Goal: Information Seeking & Learning: Learn about a topic

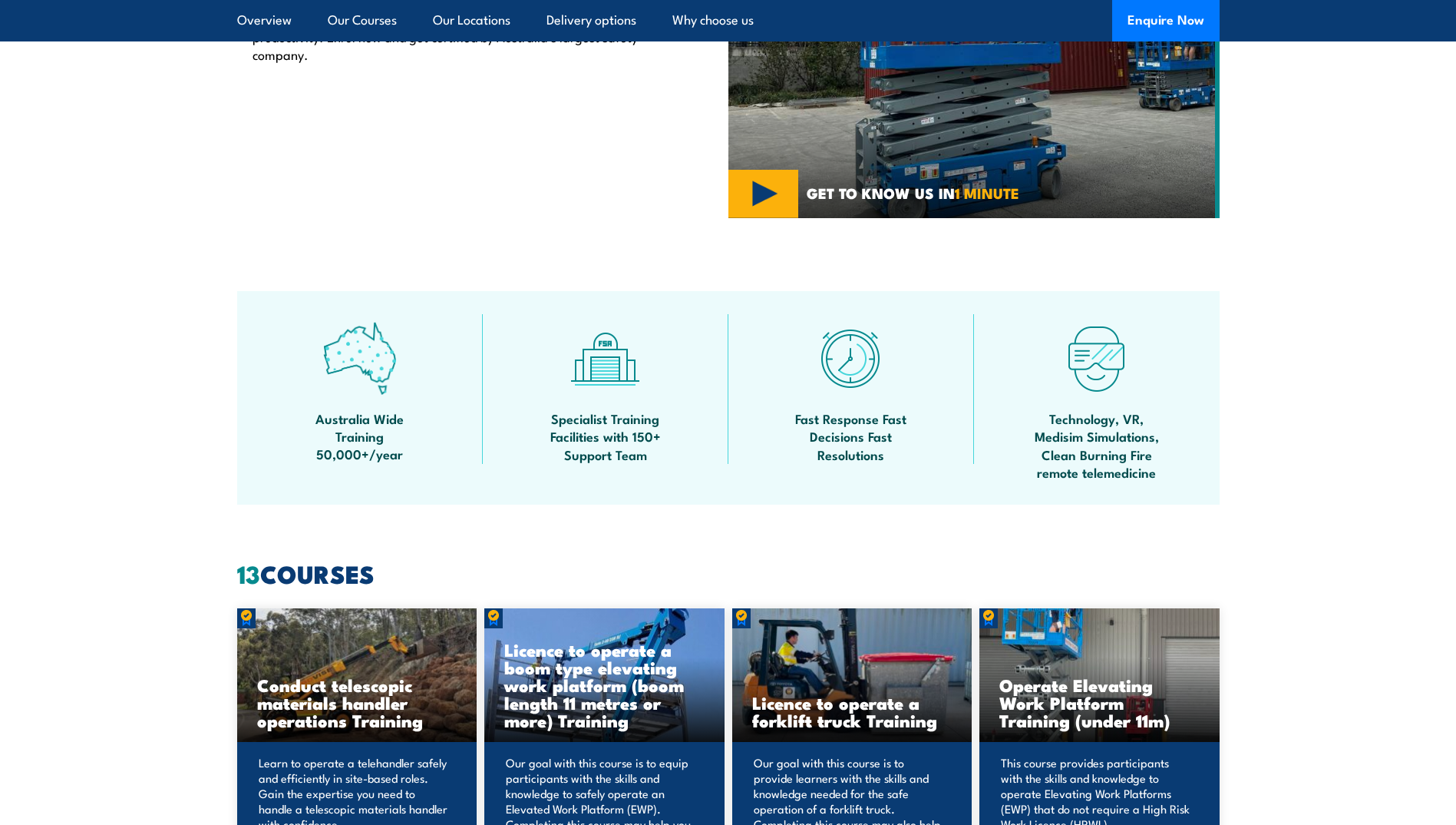
scroll to position [768, 0]
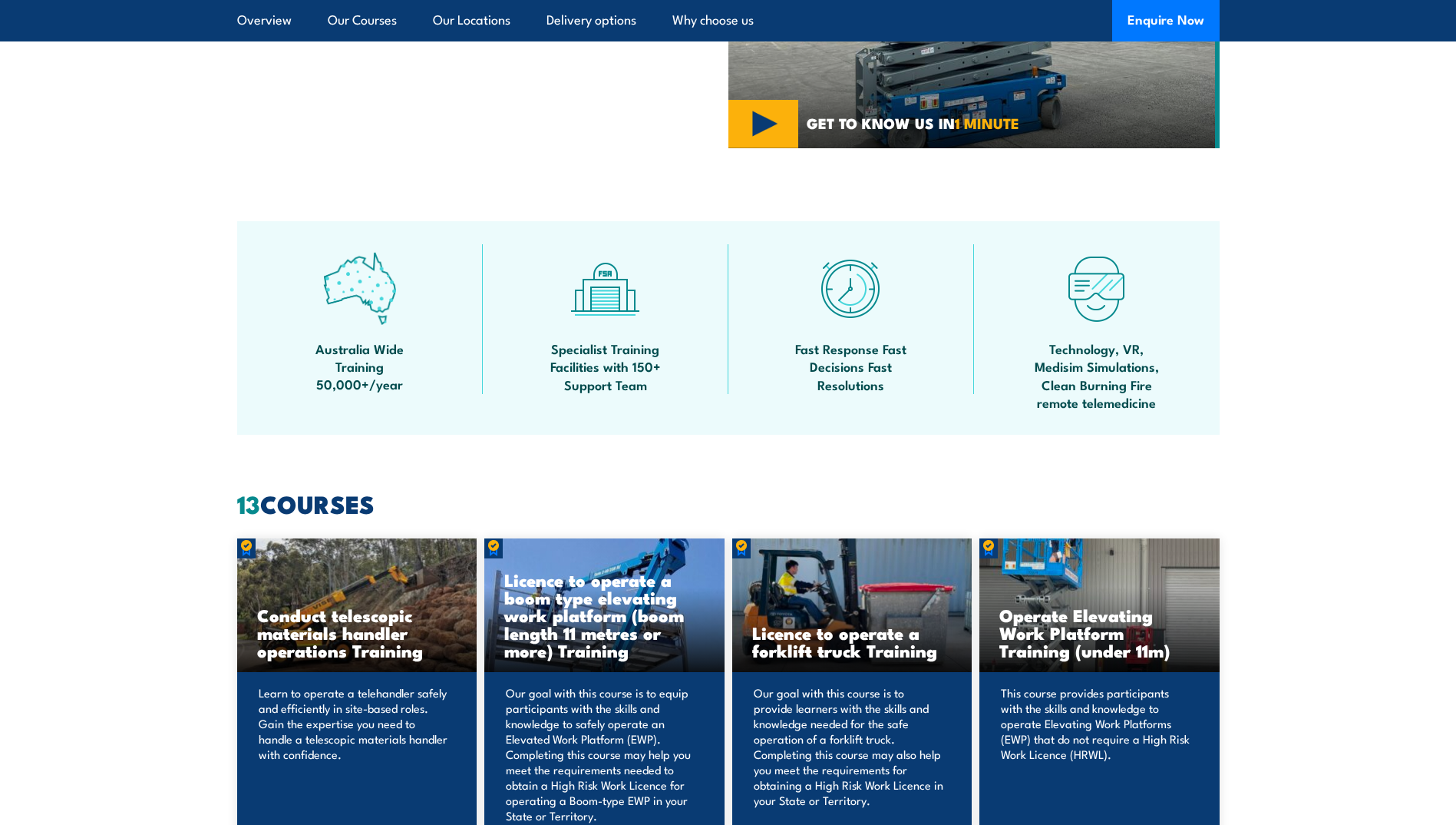
click at [803, 635] on h3 "Licence to operate a forklift truck Training" at bounding box center [852, 641] width 200 height 35
click at [800, 646] on h3 "Licence to operate a forklift truck Training" at bounding box center [852, 641] width 200 height 35
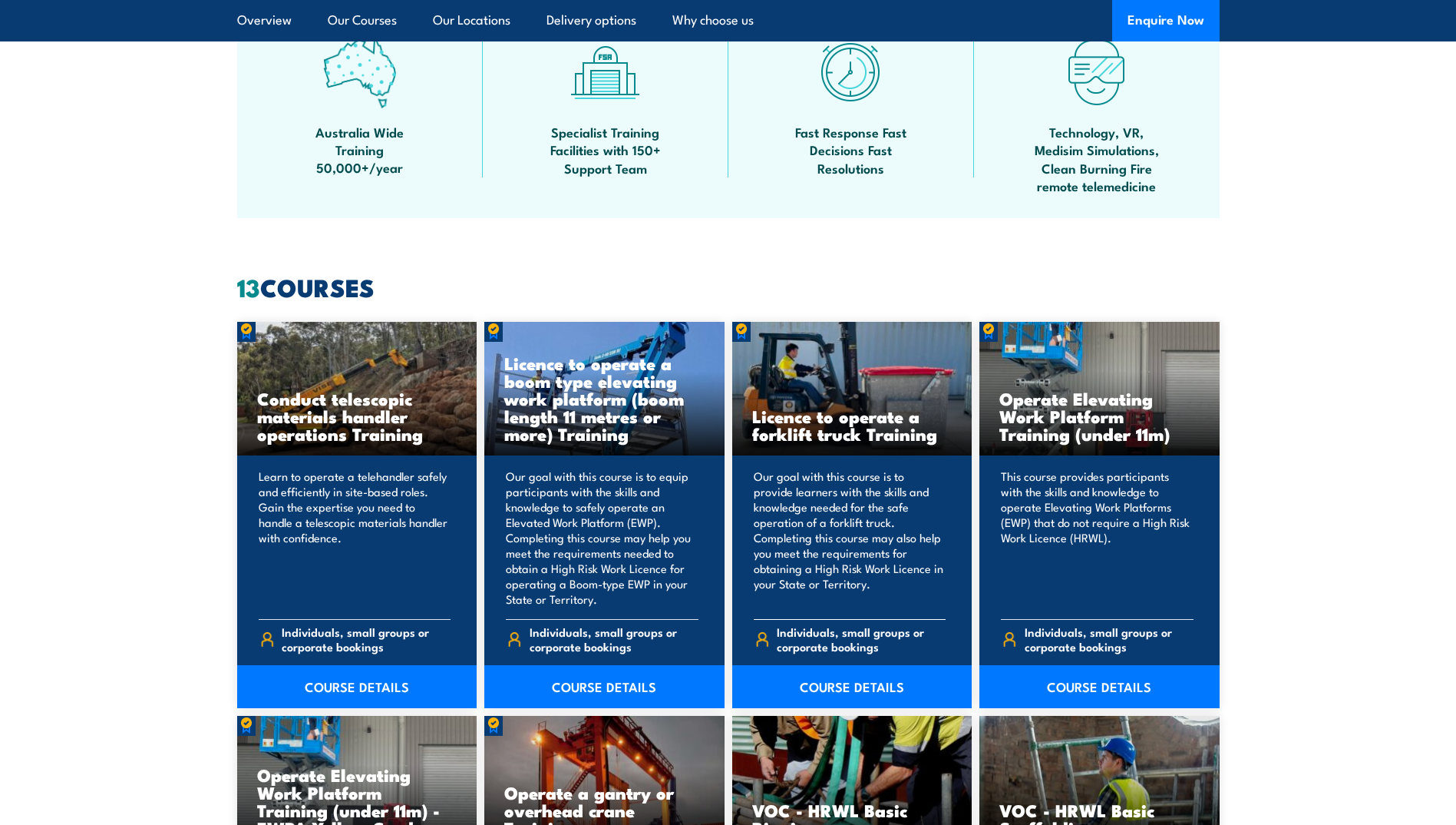
scroll to position [998, 0]
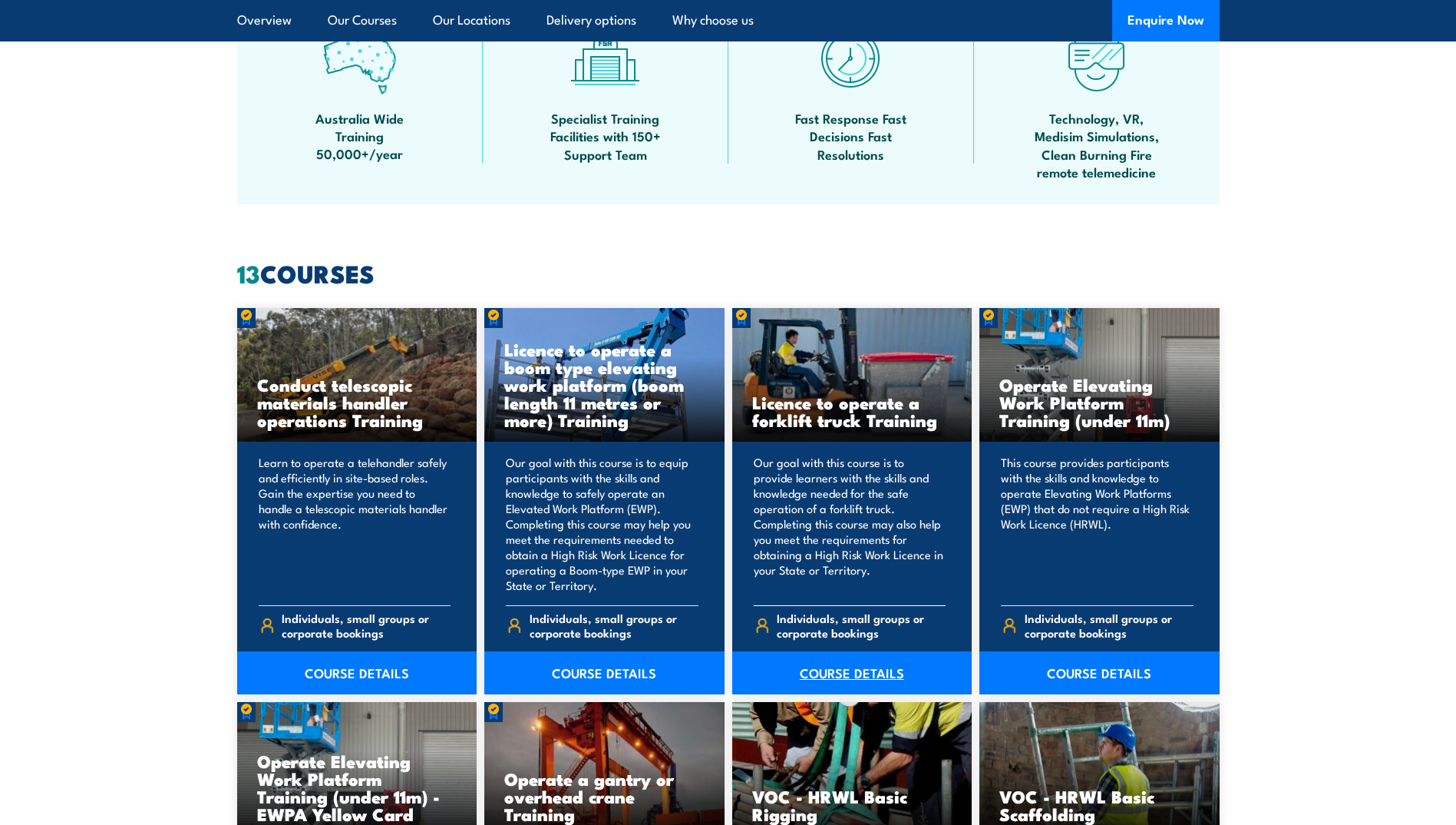
click at [833, 675] on link "COURSE DETAILS" at bounding box center [853, 672] width 240 height 43
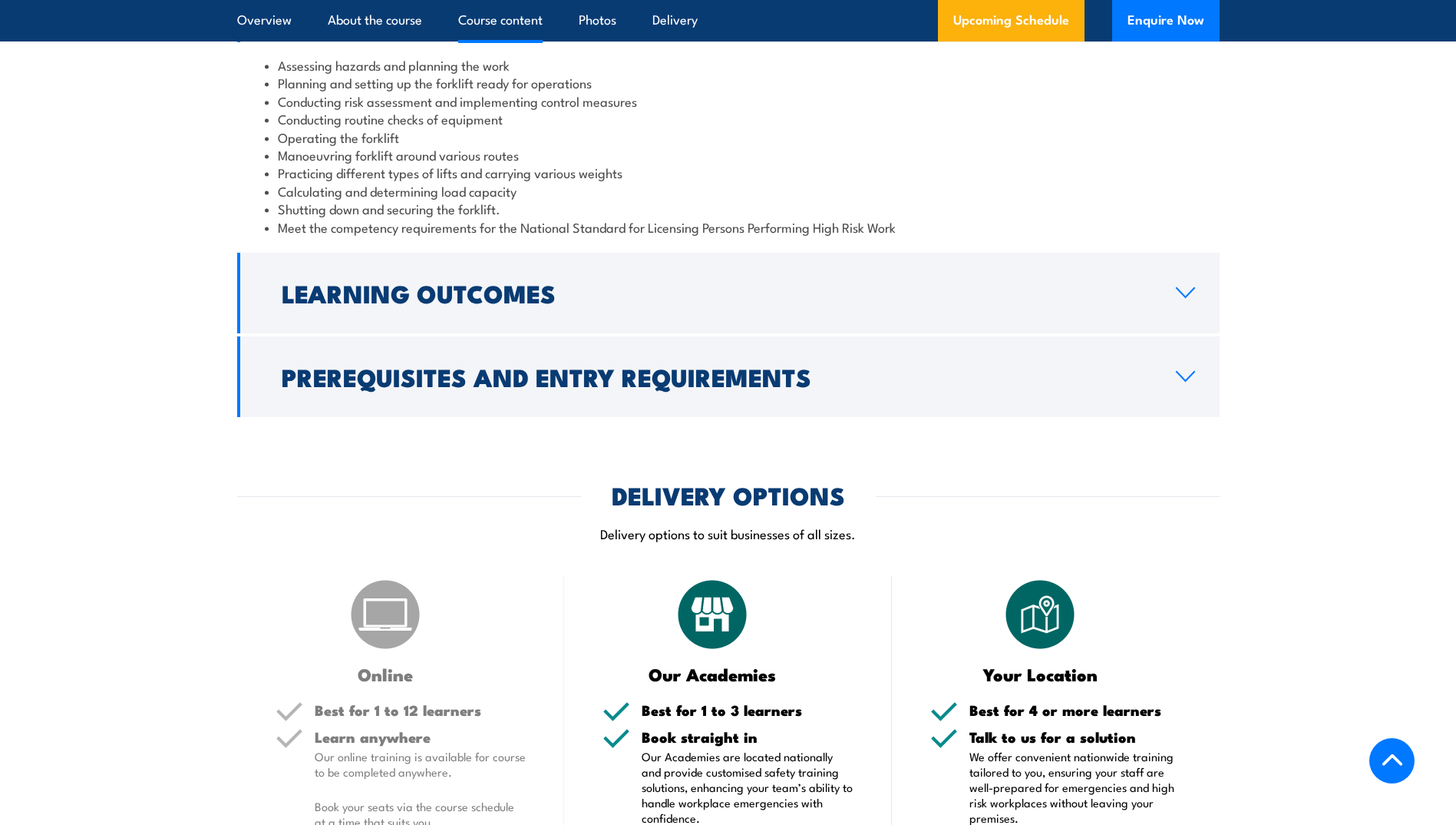
scroll to position [1536, 0]
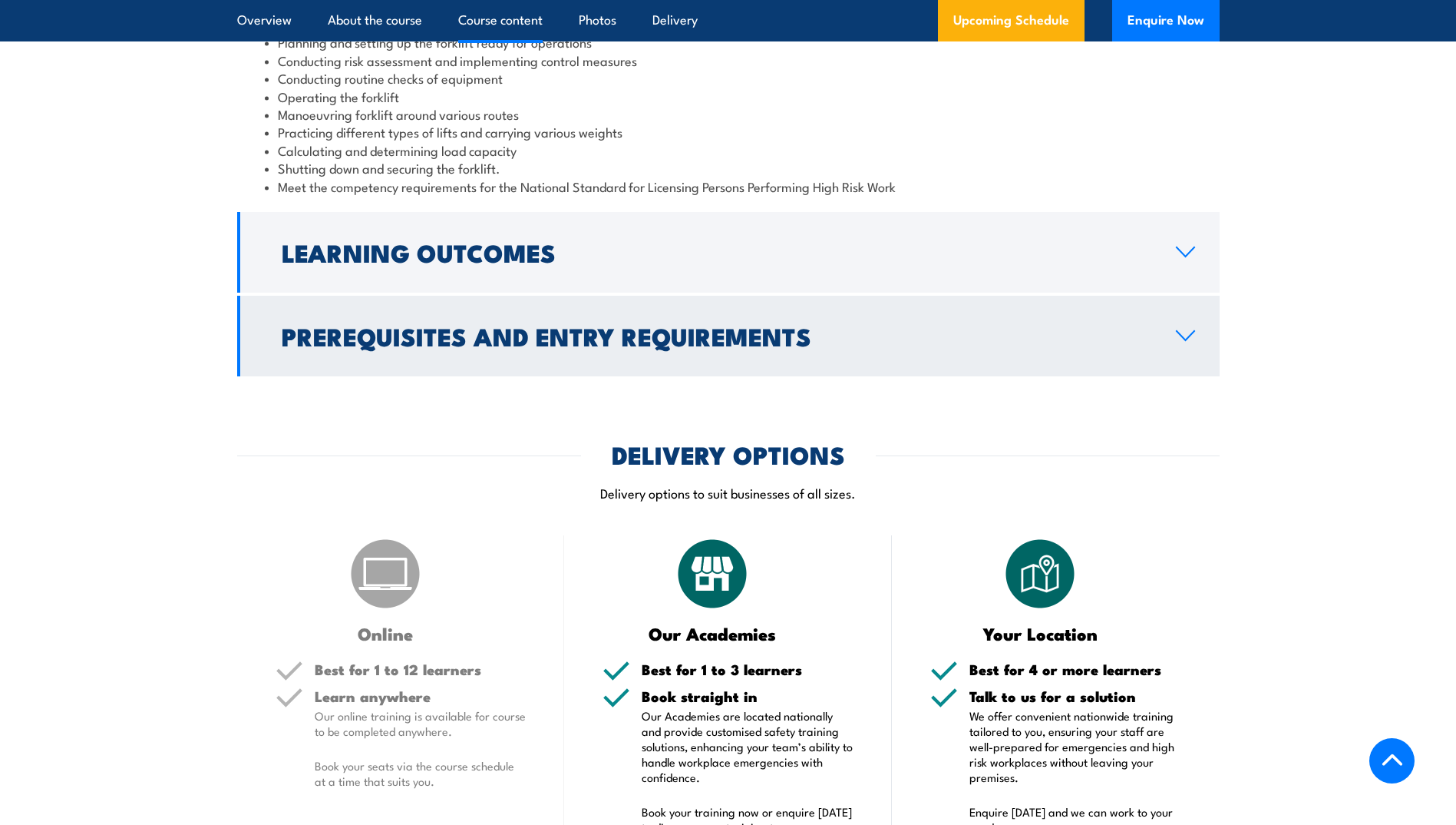
click at [1185, 335] on icon at bounding box center [1186, 336] width 21 height 12
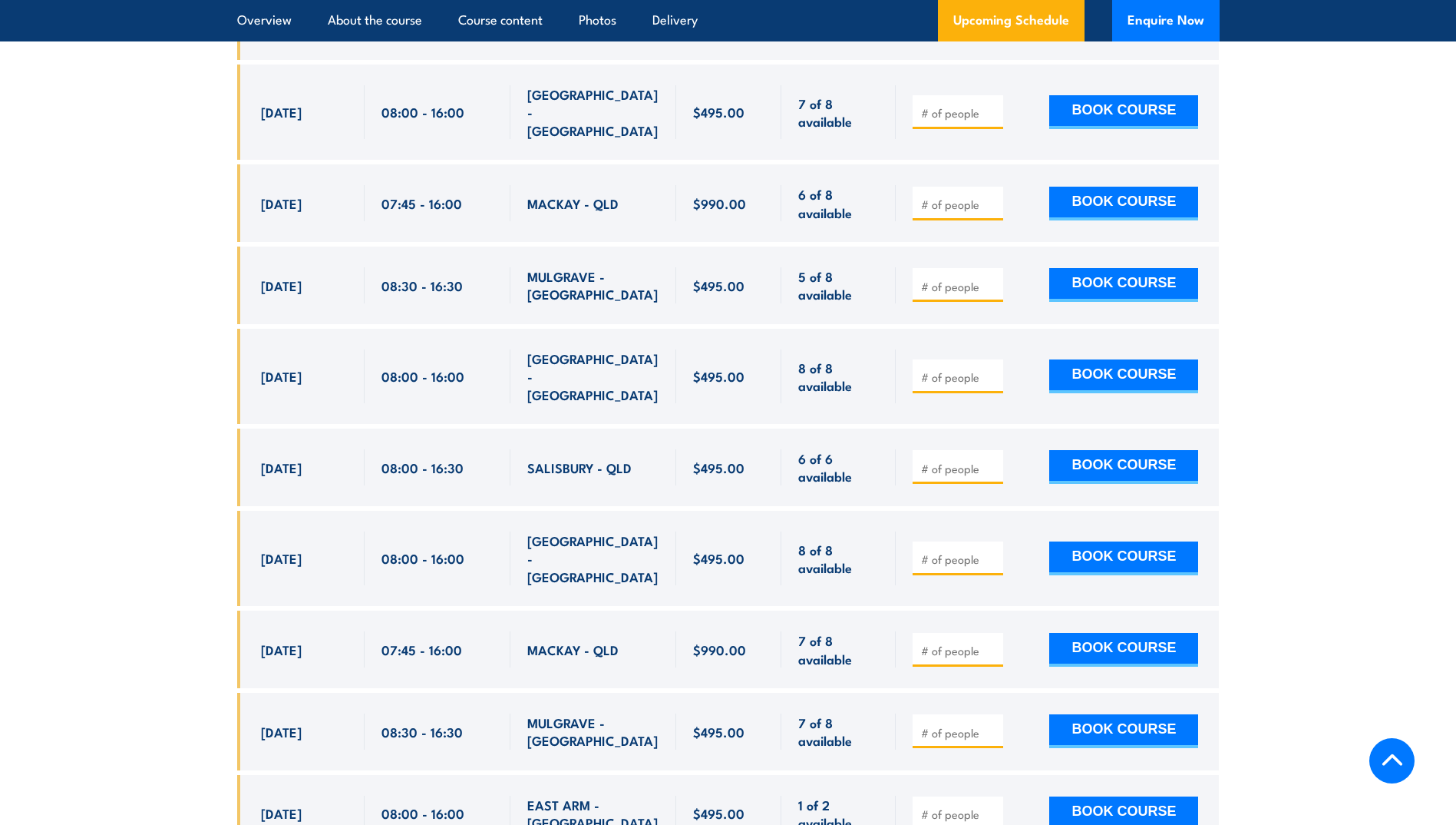
scroll to position [2688, 0]
